Goal: Task Accomplishment & Management: Manage account settings

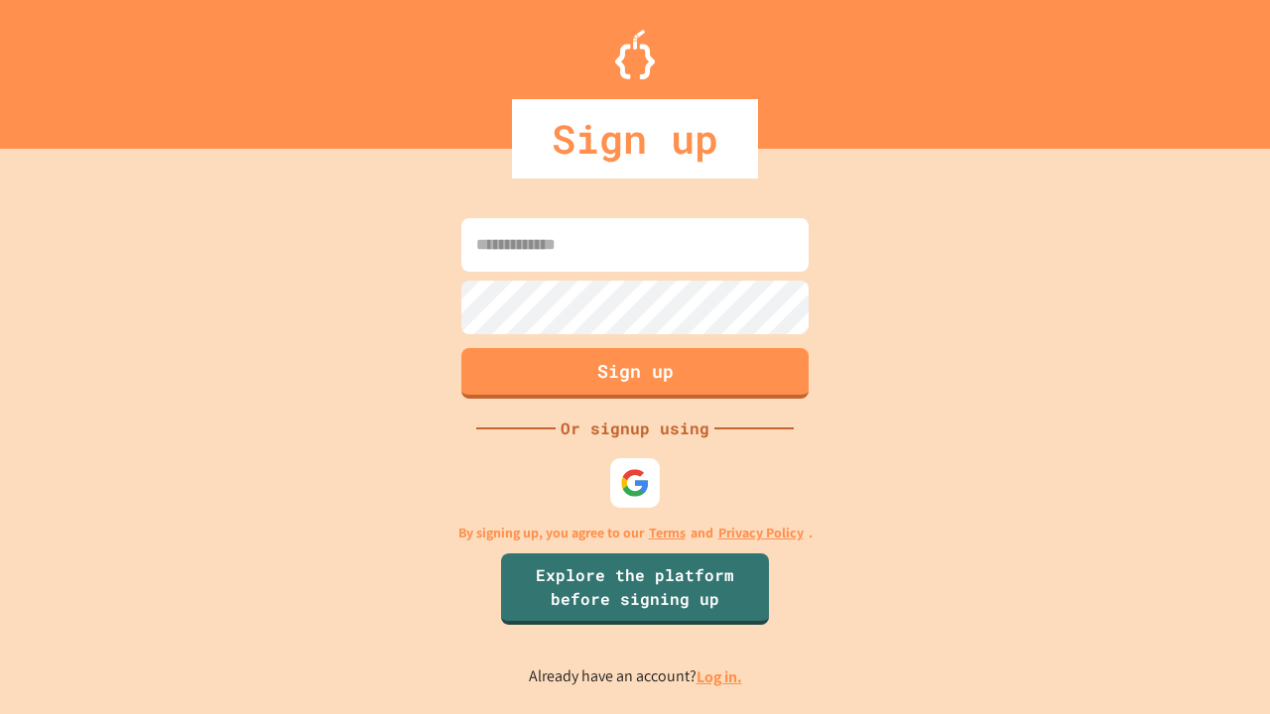
click at [720, 677] on link "Log in." at bounding box center [719, 677] width 46 height 21
